Goal: Find contact information: Find contact information

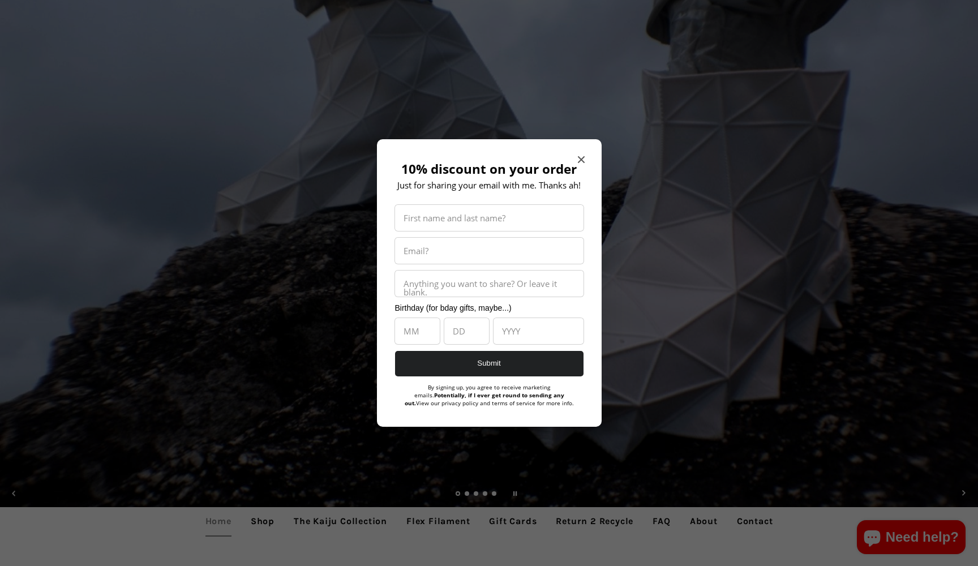
scroll to position [31, 0]
click at [580, 161] on icon "Close modal" at bounding box center [580, 159] width 7 height 7
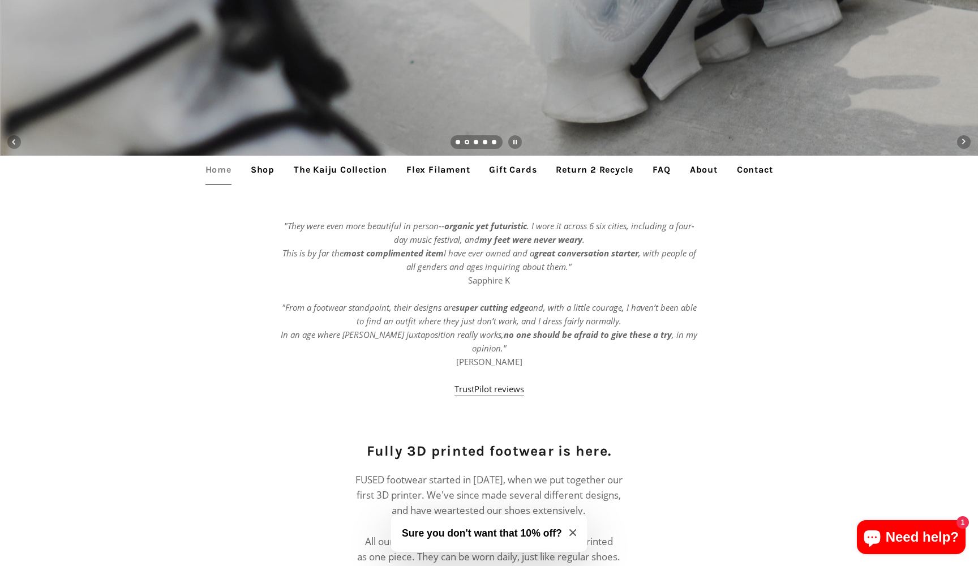
scroll to position [395, 0]
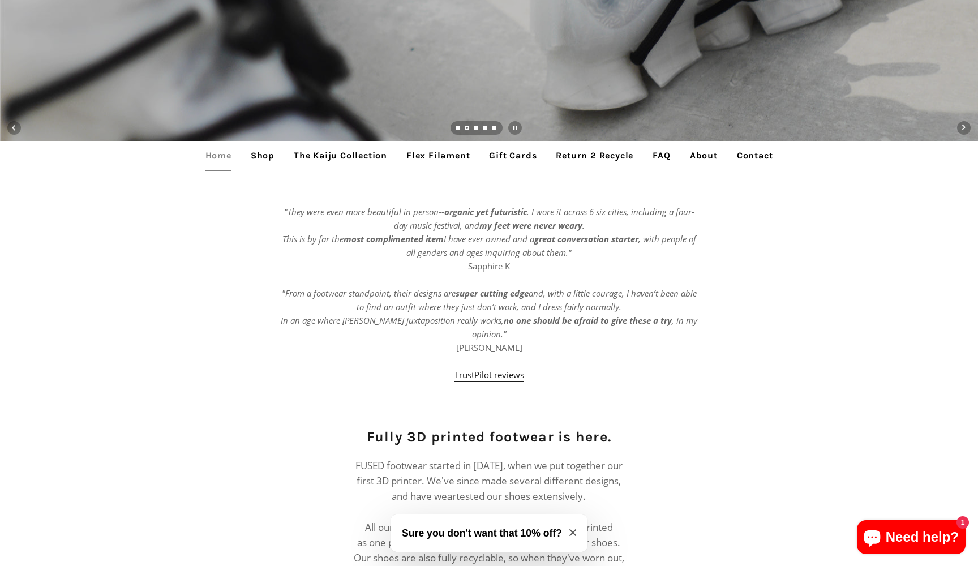
click at [749, 155] on link "Contact" at bounding box center [755, 156] width 53 height 28
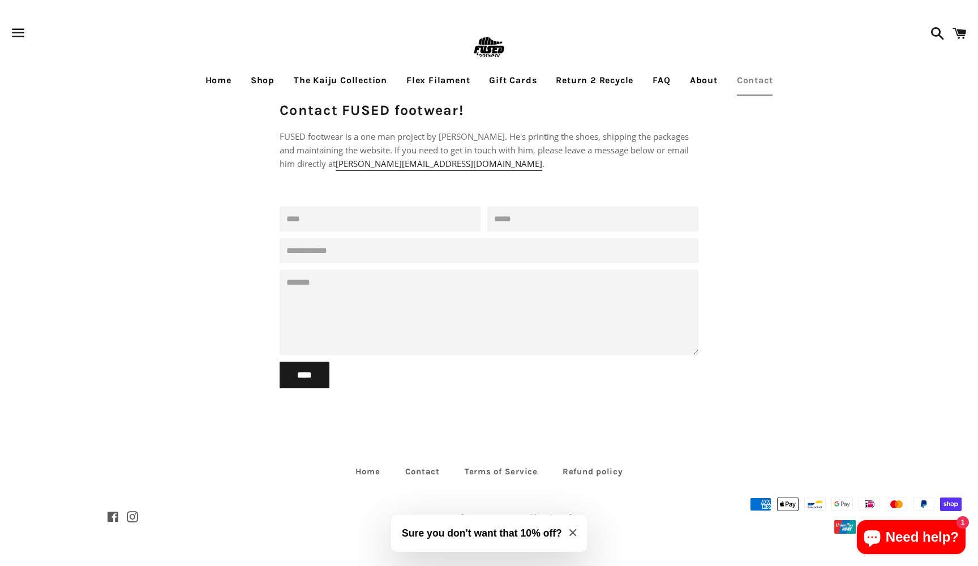
click at [706, 84] on link "About" at bounding box center [704, 80] width 45 height 28
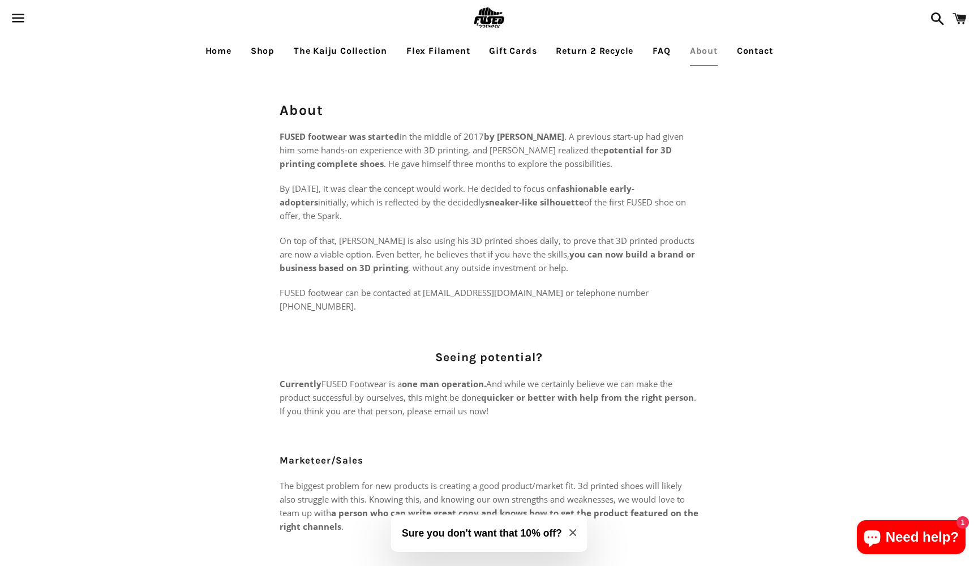
drag, startPoint x: 581, startPoint y: 138, endPoint x: 500, endPoint y: 139, distance: 81.0
click at [500, 139] on strong "by [PERSON_NAME]" at bounding box center [524, 136] width 80 height 11
copy strong "[PERSON_NAME]"
